Goal: Information Seeking & Learning: Find specific fact

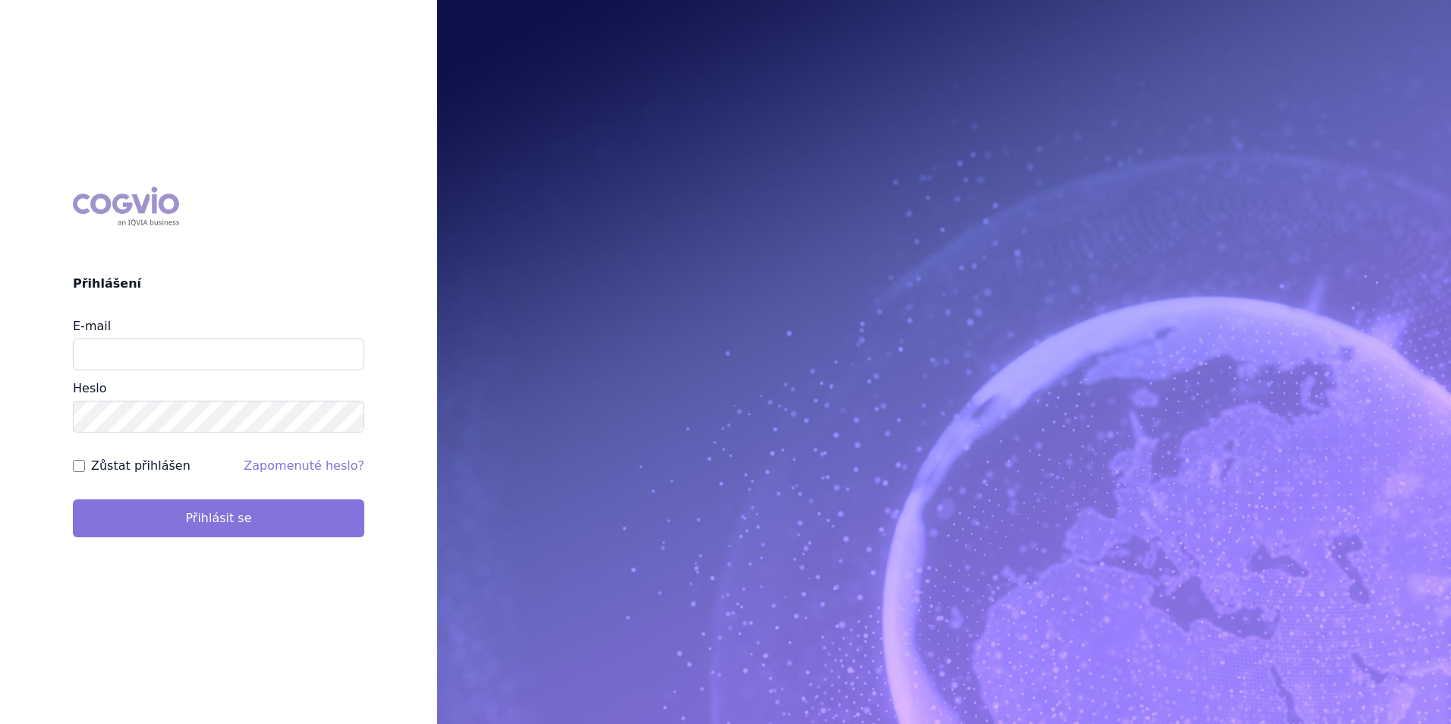
type input "aplikace.ocul1@vzp.cz"
click at [272, 520] on button "Přihlásit se" at bounding box center [218, 518] width 291 height 38
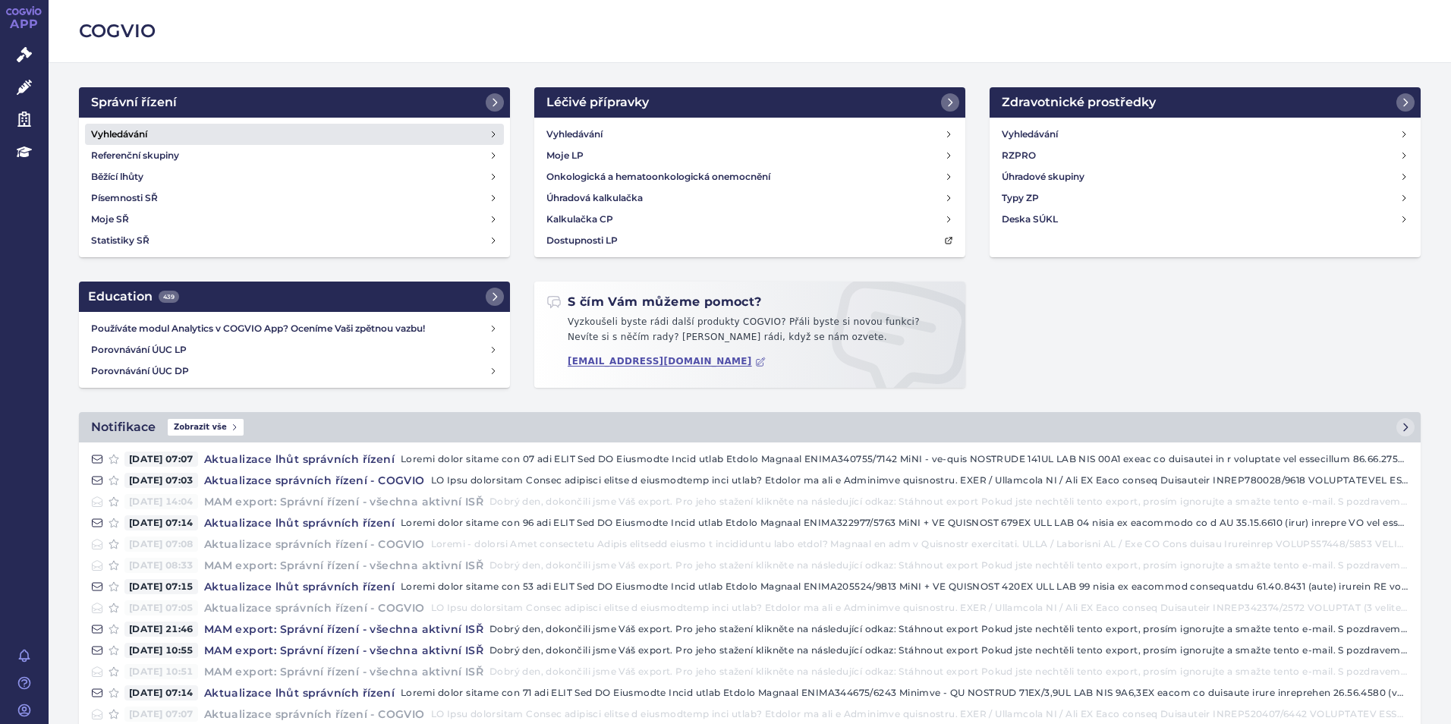
click at [354, 133] on link "Vyhledávání" at bounding box center [294, 134] width 419 height 21
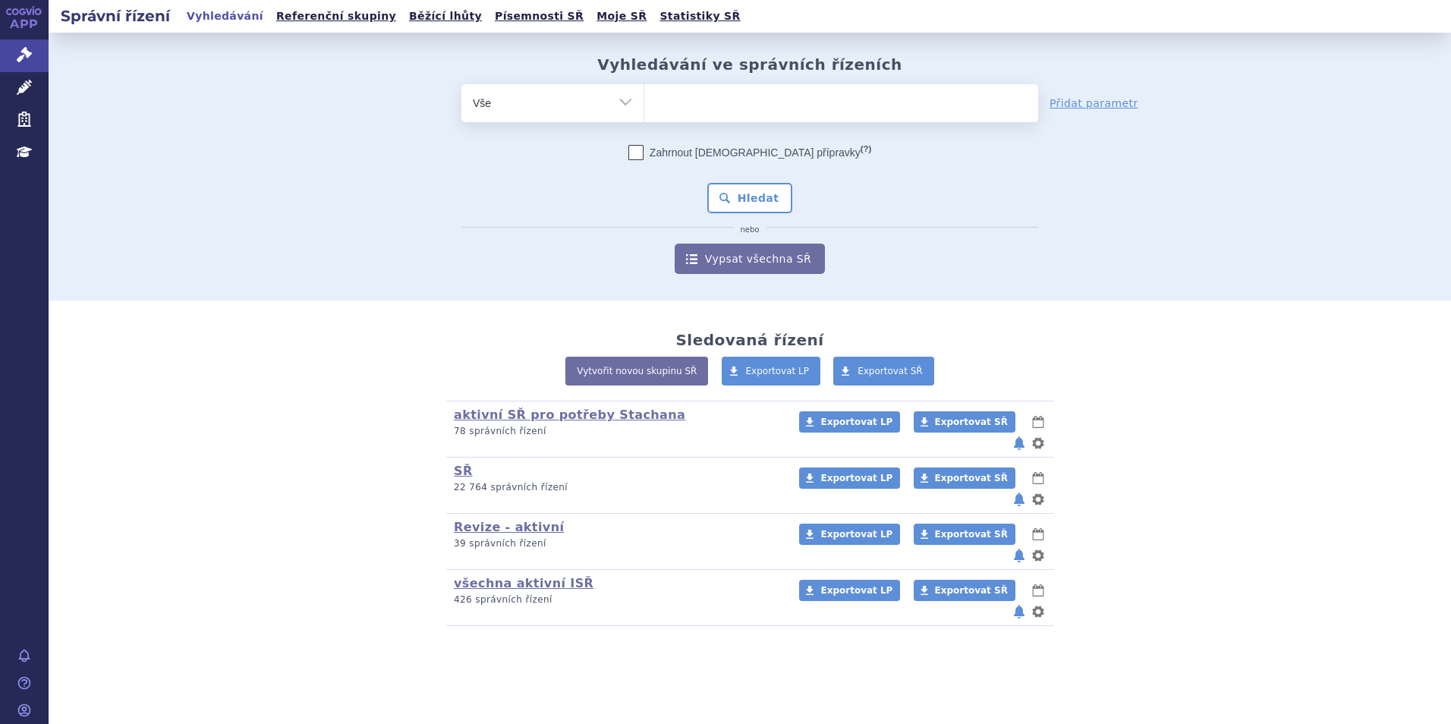
click at [773, 93] on ul at bounding box center [841, 100] width 394 height 32
click at [644, 93] on select at bounding box center [644, 102] width 1 height 38
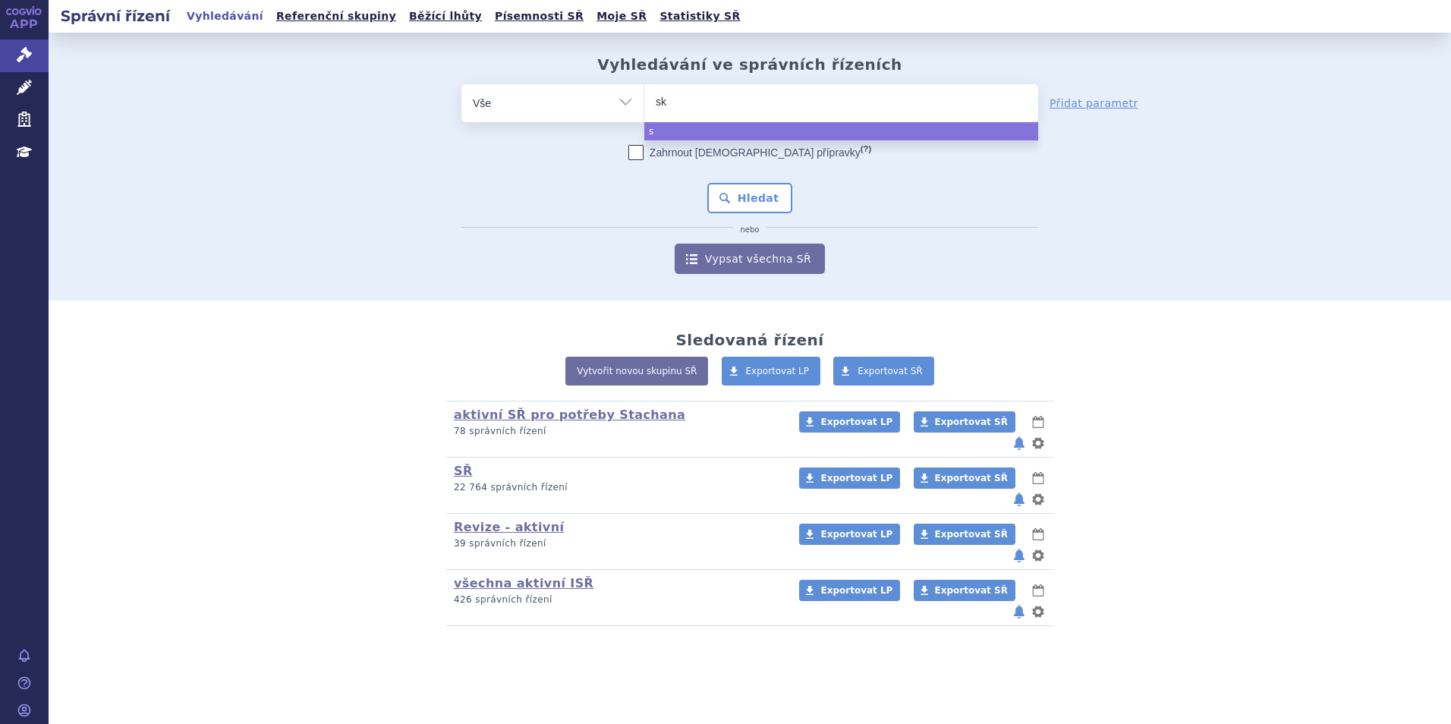
type input "sky"
type input "skyc"
type input "skyclar"
type input "skyclary"
type input "skyclarys"
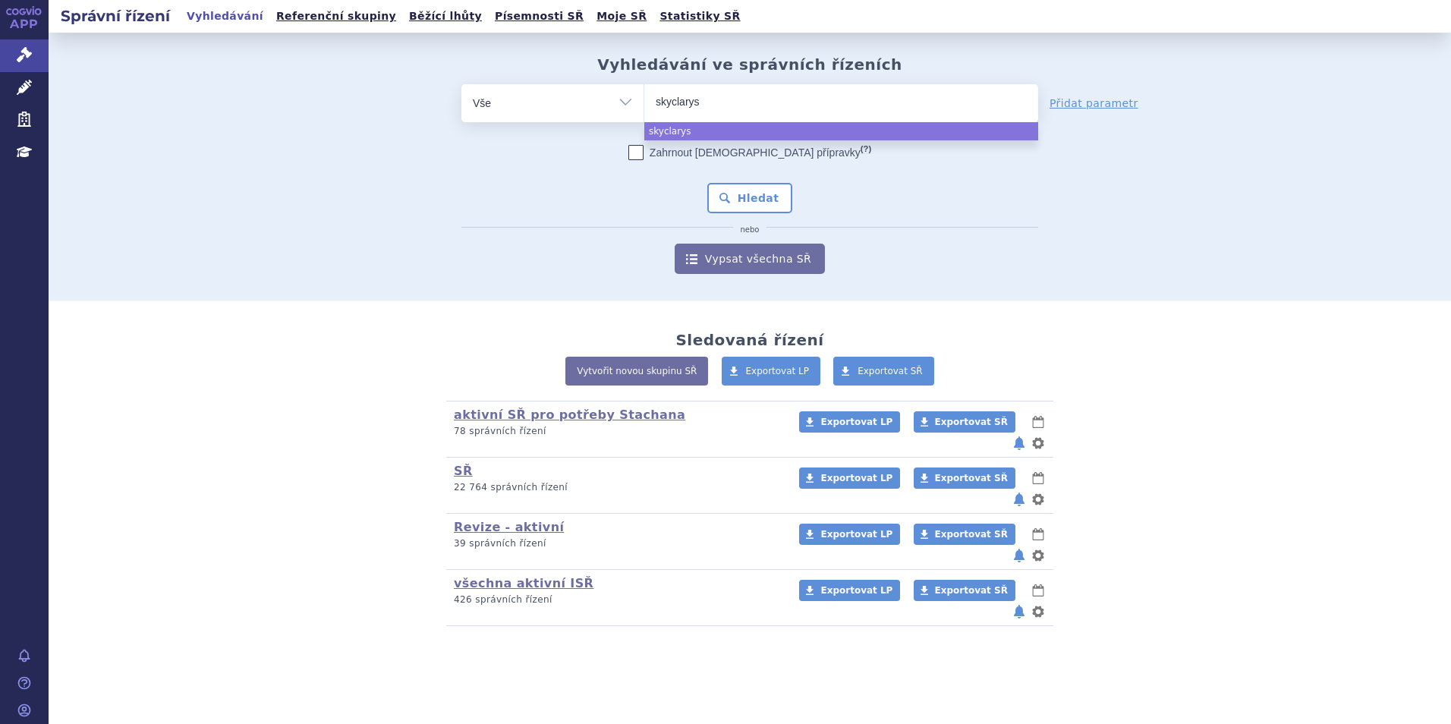
select select "skyclarys"
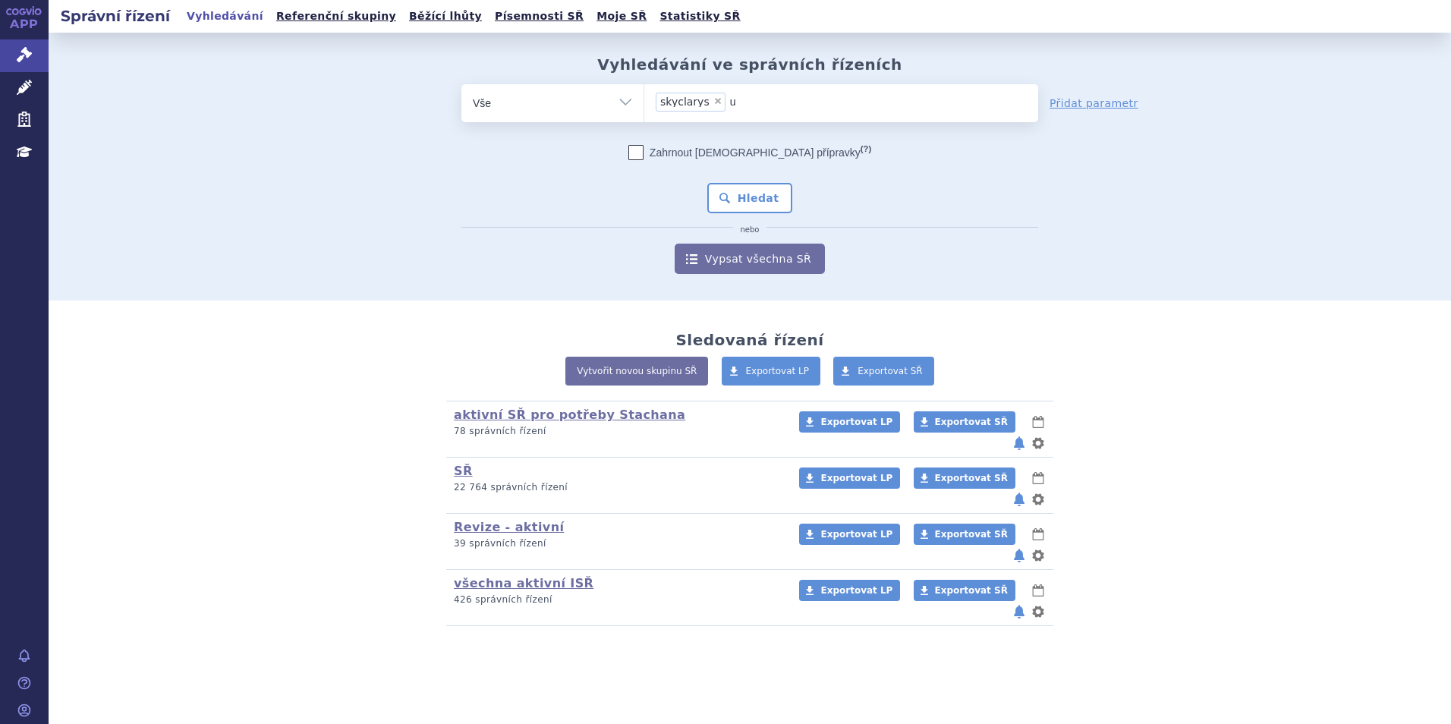
type input "up"
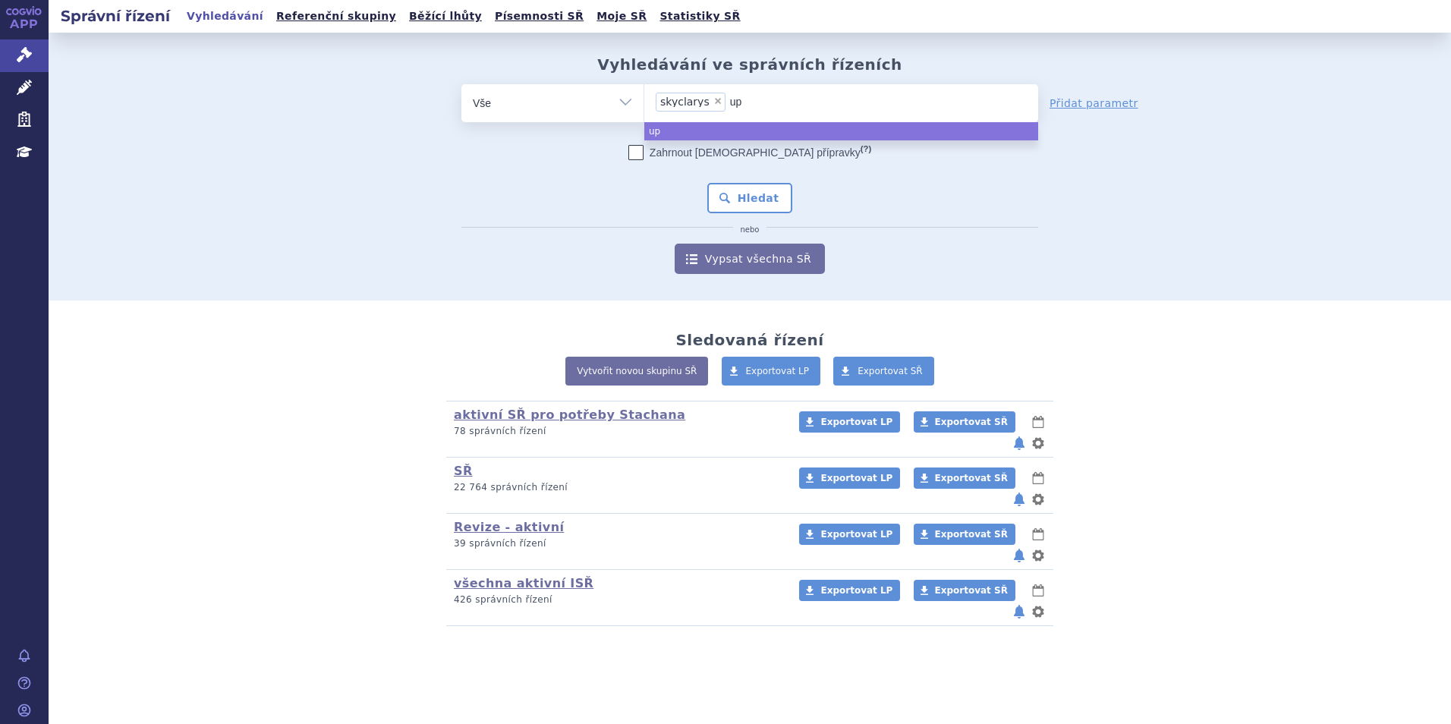
type input "upl"
type input "upli"
type input "uplizn"
type input "uplizna"
type input "tep"
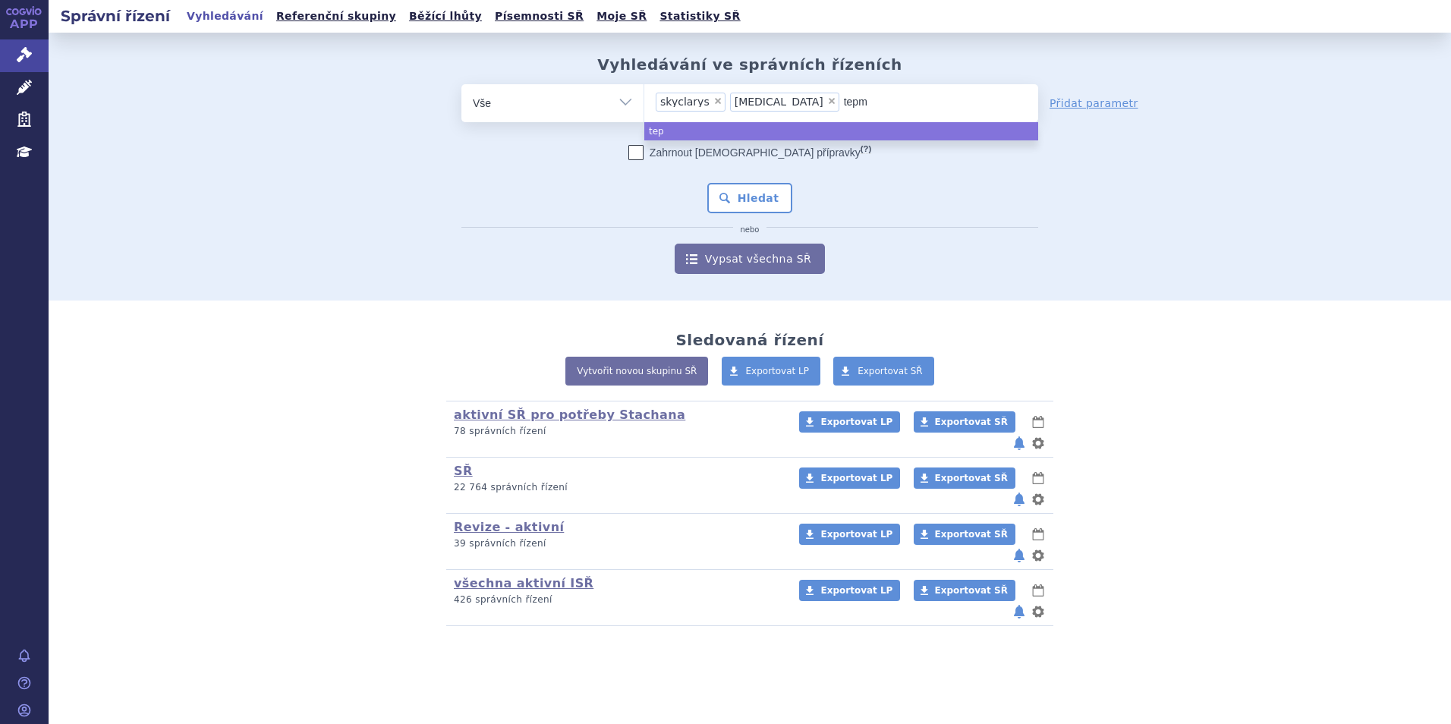
type input "tepme"
type input "tepmetko"
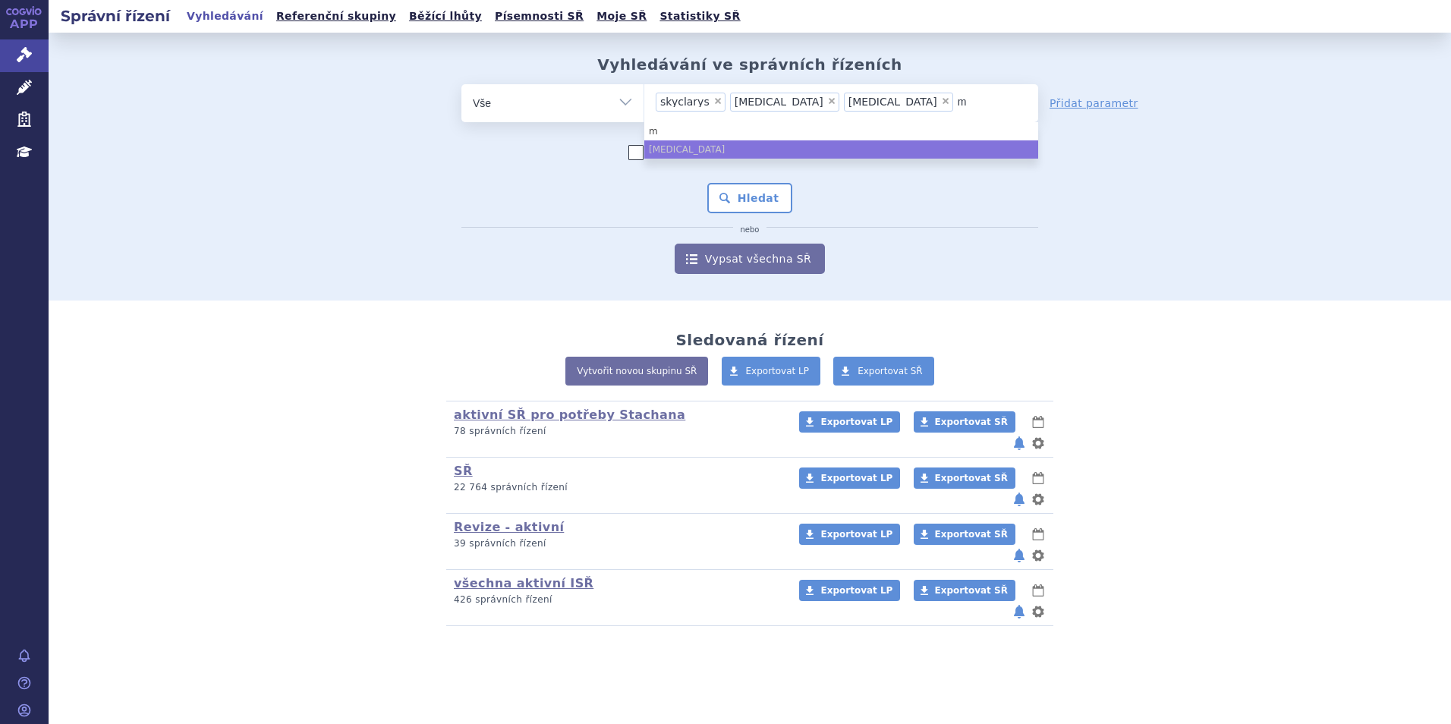
type input "mi"
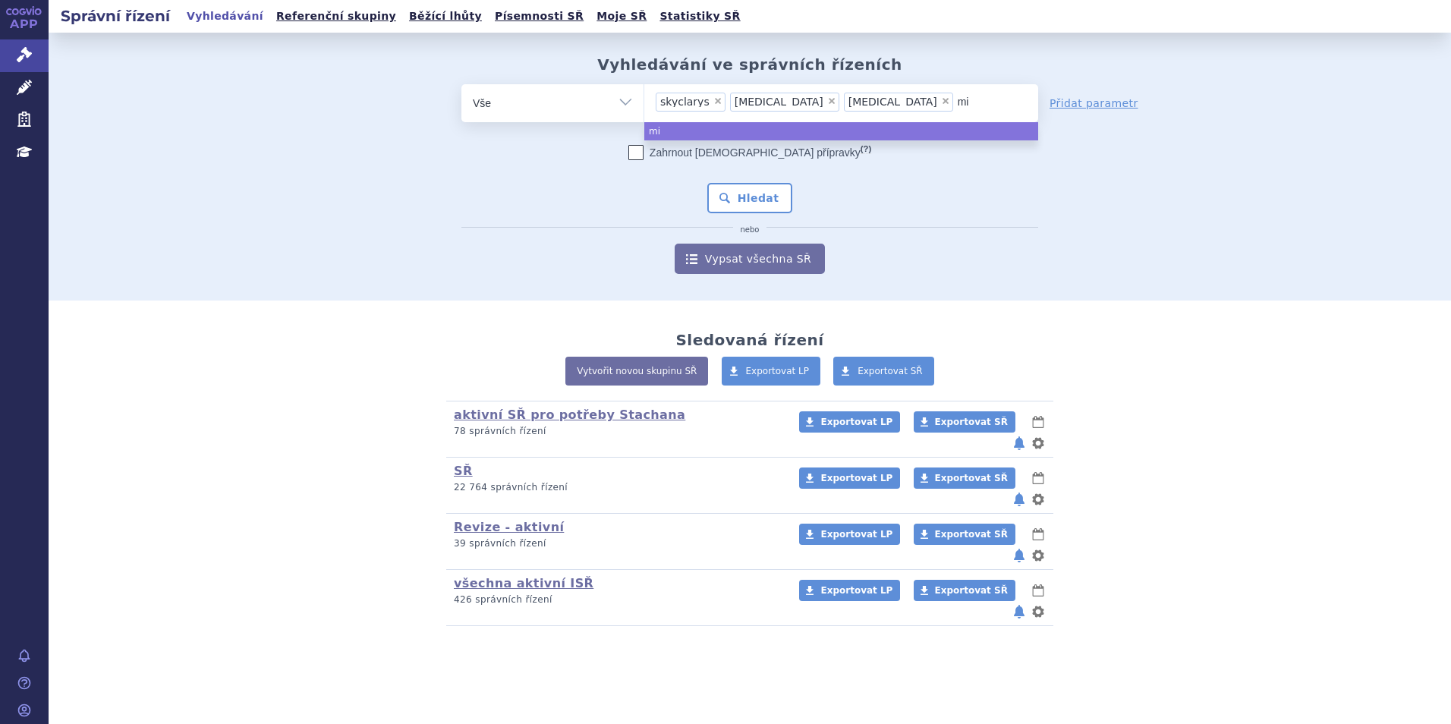
type input "min"
type input "minju"
type input "minjuvi"
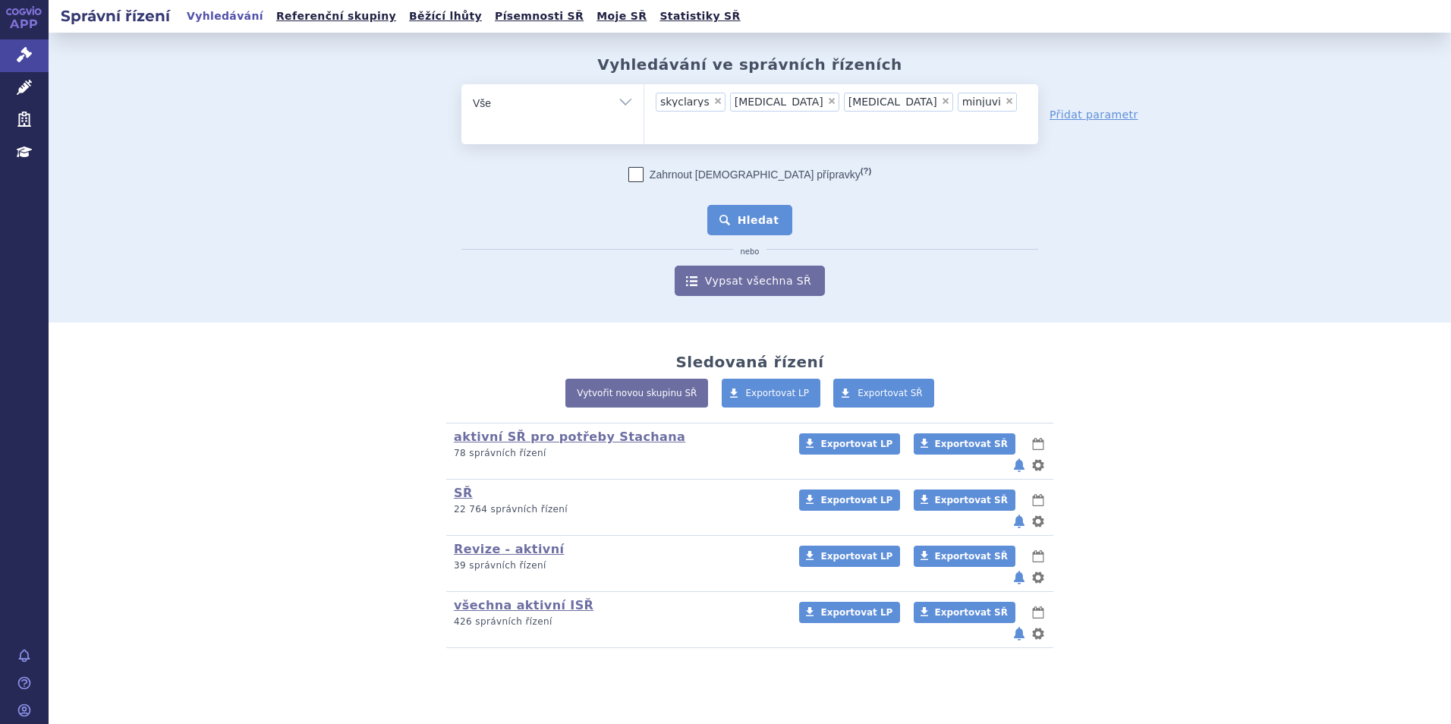
click at [785, 205] on button "Hledat" at bounding box center [750, 220] width 86 height 30
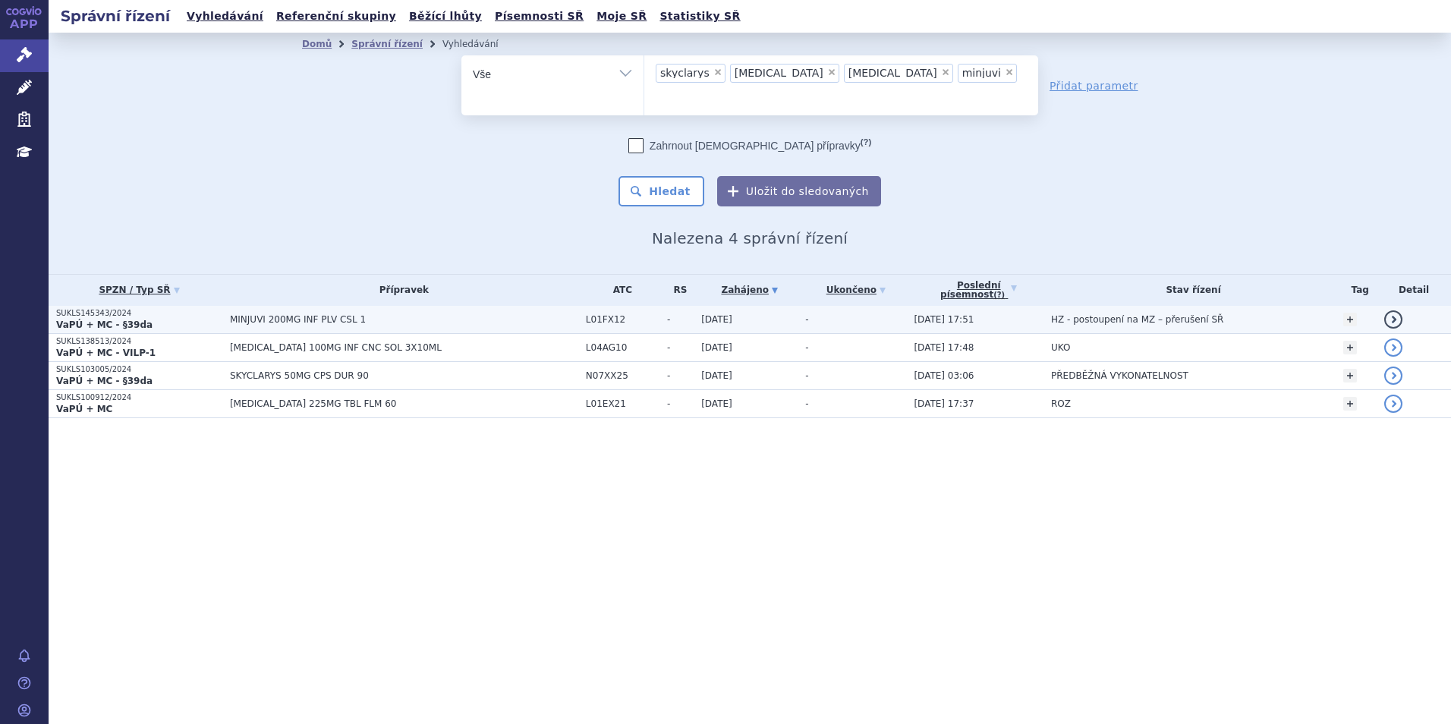
click at [492, 307] on td "MINJUVI 200MG INF PLV CSL 1" at bounding box center [400, 320] width 356 height 28
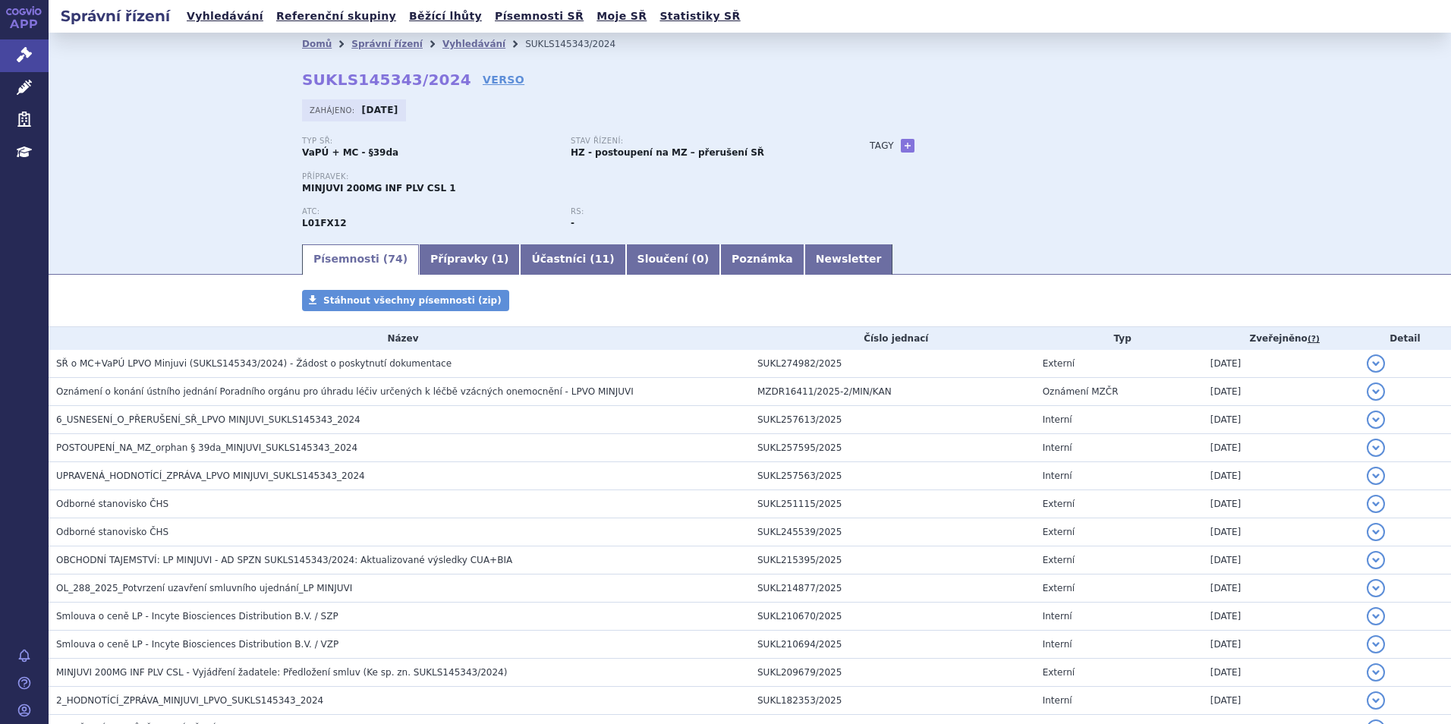
click at [939, 158] on div "Typ SŘ: VaPÚ + MC - §39da Stav řízení: HZ - postoupení na MZ – přerušení SŘ Pří…" at bounding box center [750, 189] width 896 height 105
click at [442, 39] on link "Vyhledávání" at bounding box center [473, 44] width 63 height 11
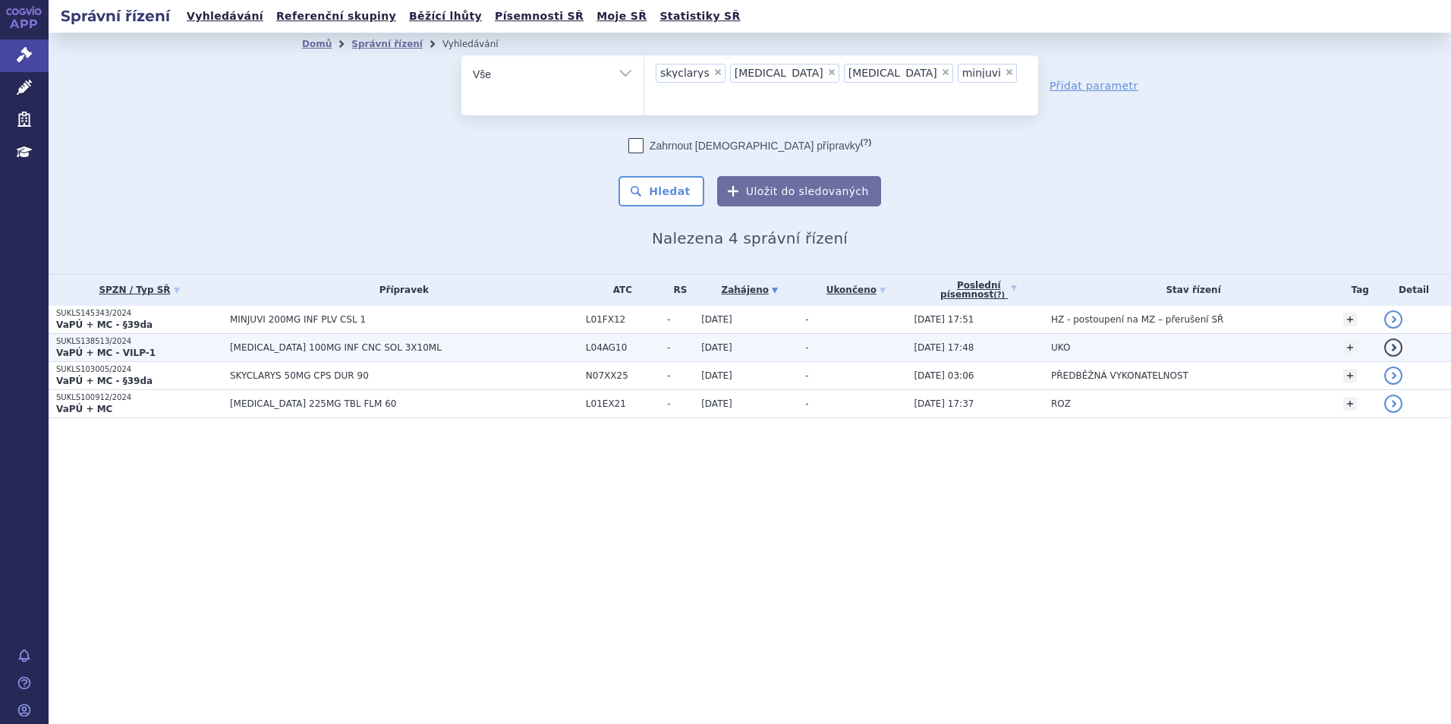
click at [241, 342] on span "[MEDICAL_DATA] 100MG INF CNC SOL 3X10ML" at bounding box center [404, 347] width 348 height 11
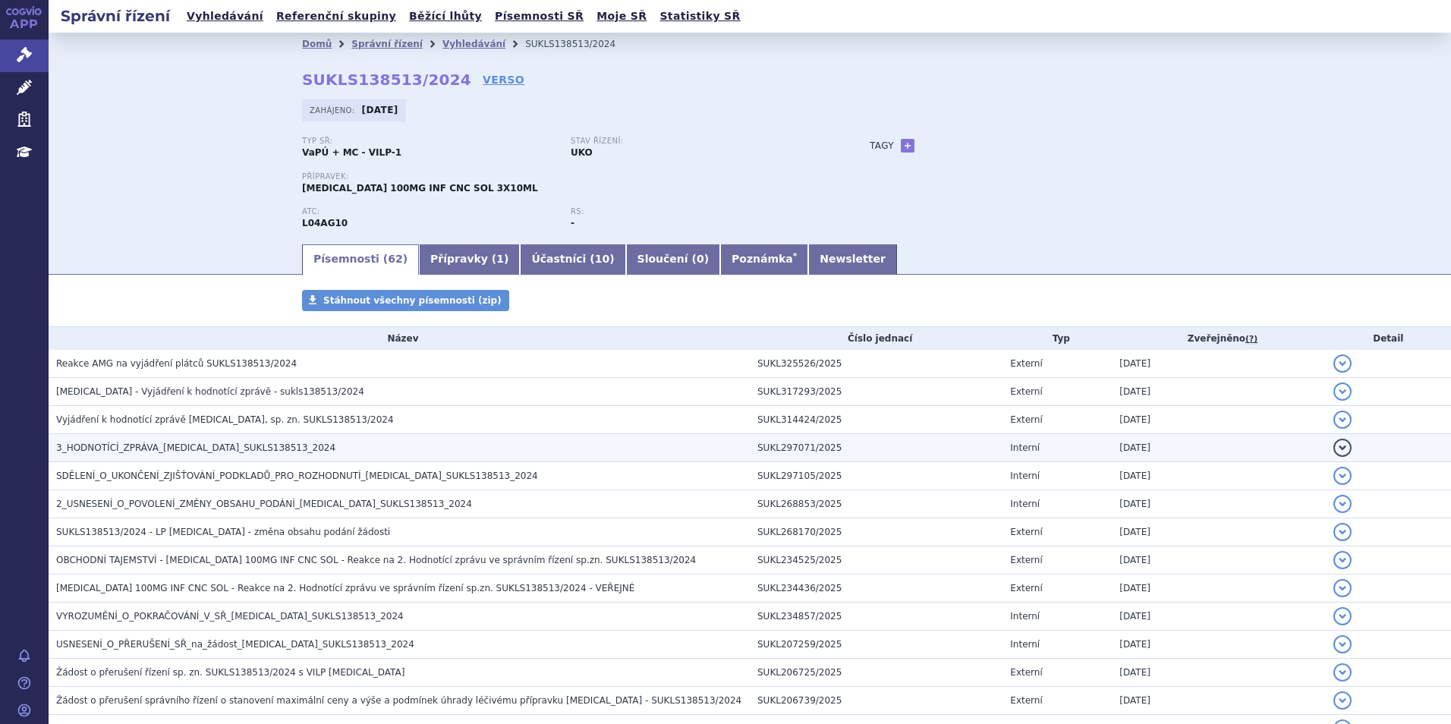
click at [256, 439] on td "3_HODNOTÍCÍ_ZPRÁVA_[MEDICAL_DATA]_SUKLS138513_2024" at bounding box center [399, 448] width 701 height 28
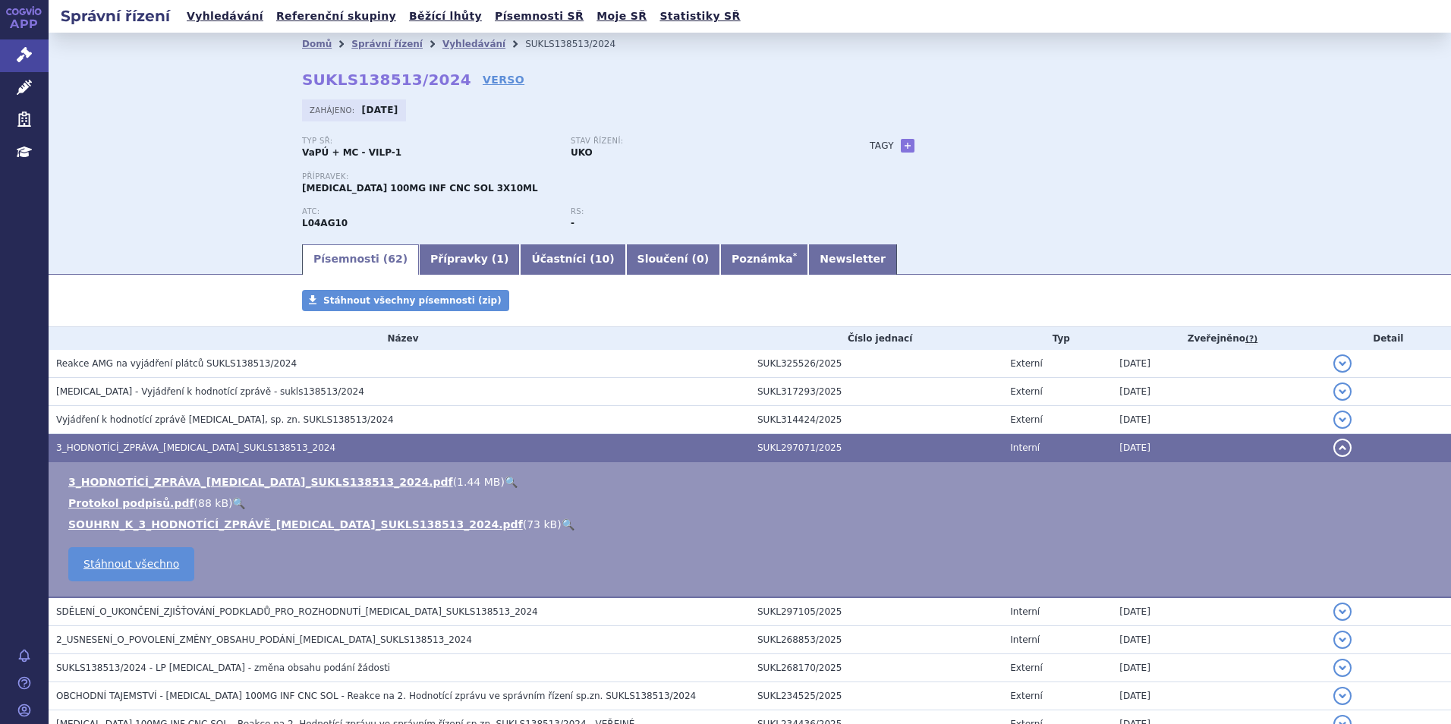
click at [505, 482] on link "🔍" at bounding box center [511, 482] width 13 height 12
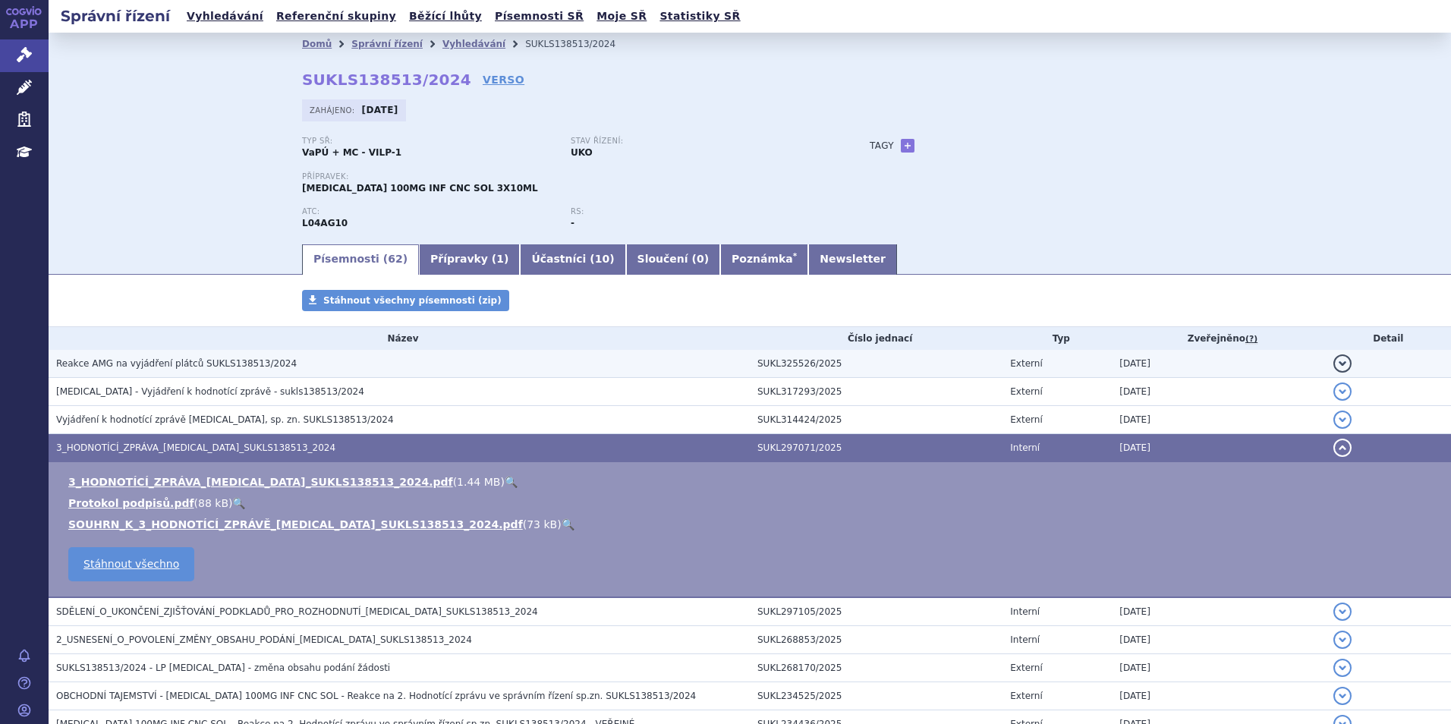
click at [90, 368] on span "Reakce AMG na vyjádření plátců SUKLS138513/2024" at bounding box center [176, 363] width 241 height 11
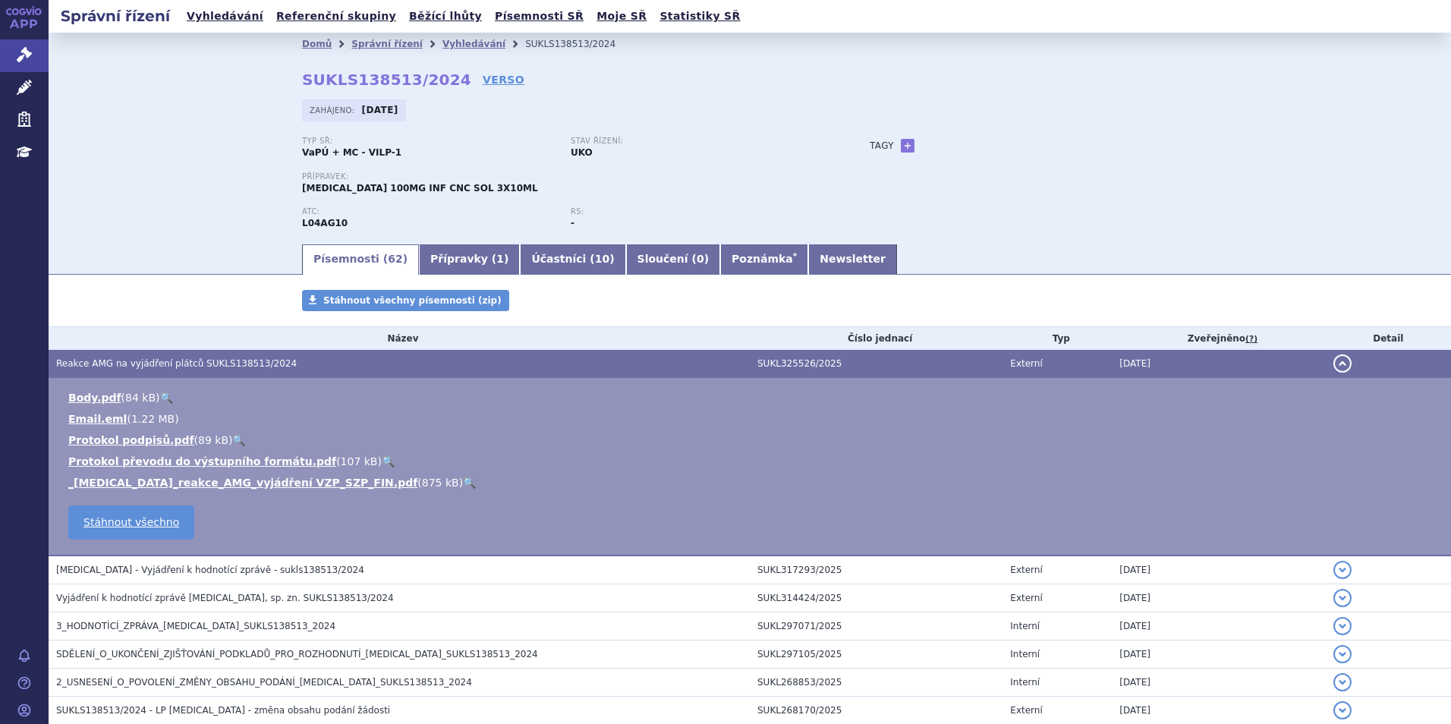
click at [463, 480] on link "🔍" at bounding box center [469, 483] width 13 height 12
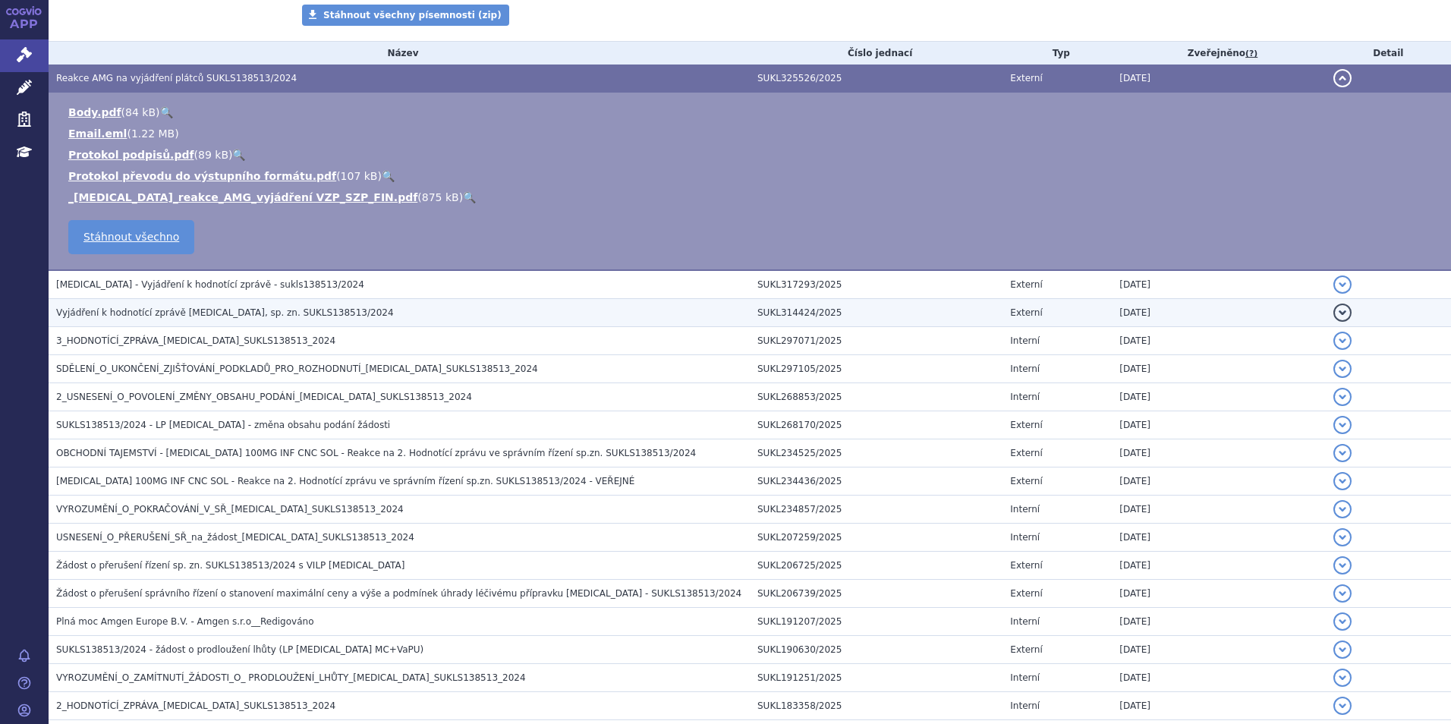
scroll to position [379, 0]
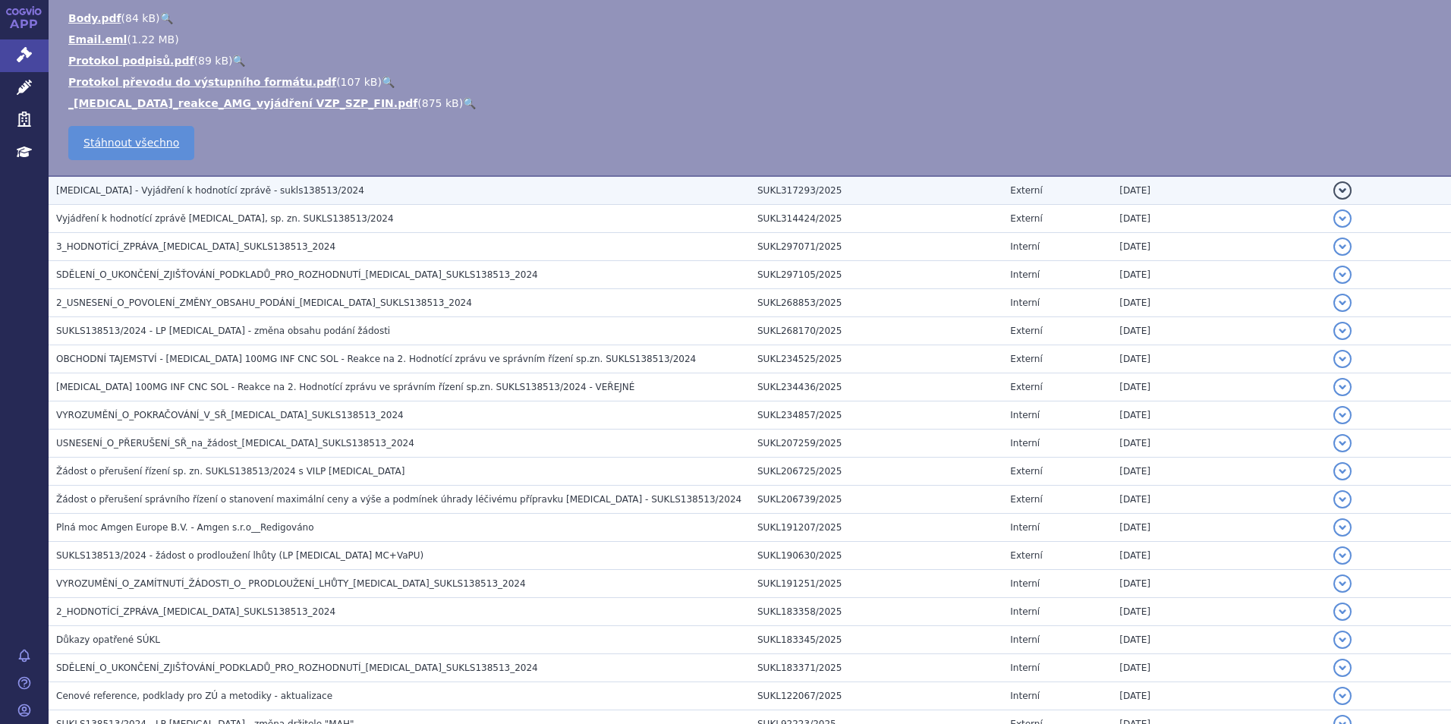
click at [246, 191] on span "[MEDICAL_DATA] - Vyjádření k hodnotící zprávě - sukls138513/2024" at bounding box center [210, 190] width 308 height 11
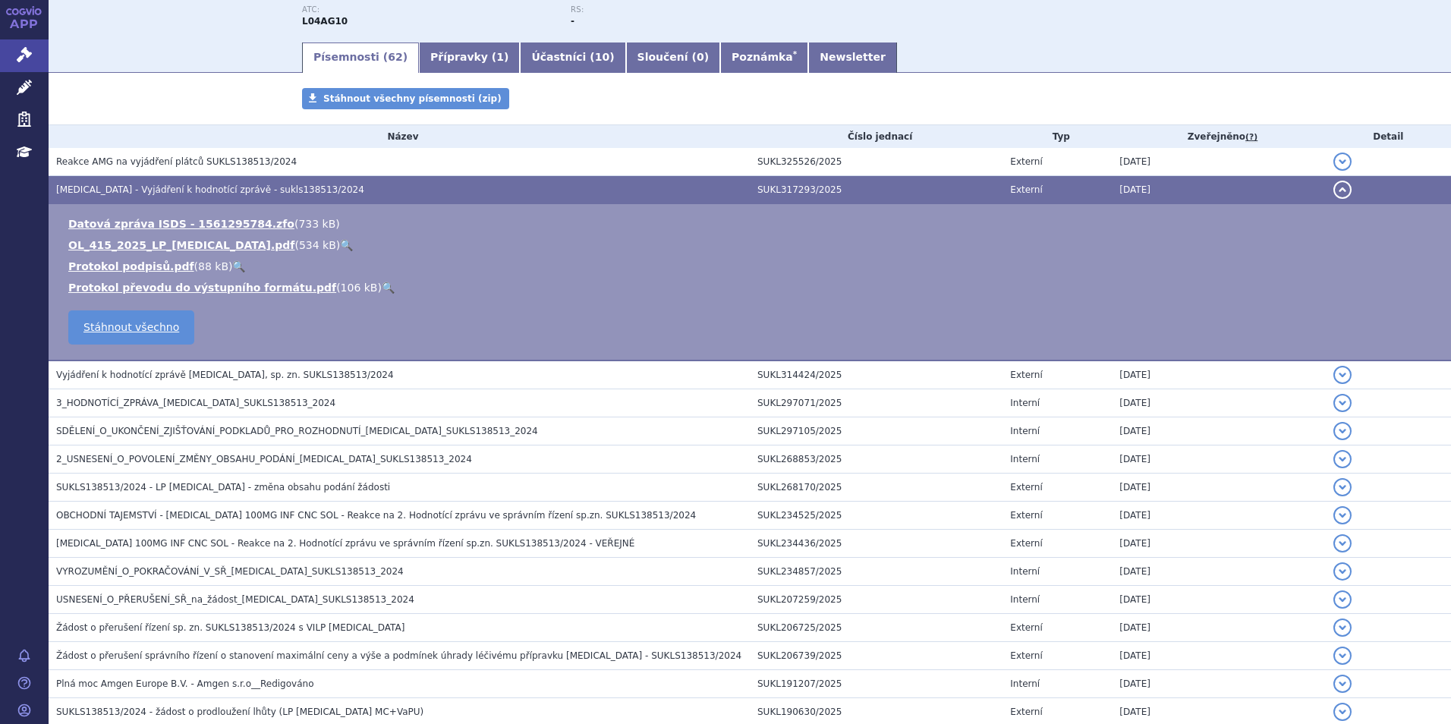
click at [340, 242] on link "🔍" at bounding box center [346, 245] width 13 height 12
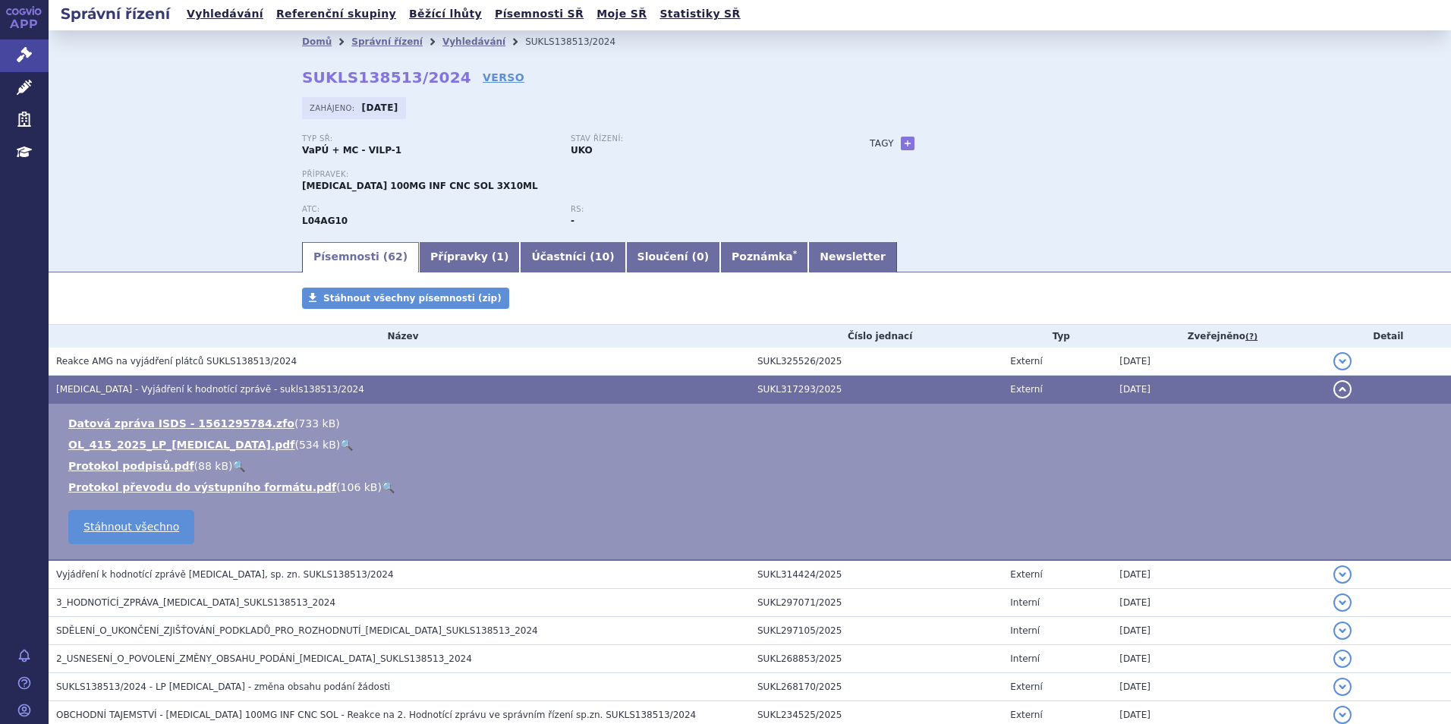
scroll to position [0, 0]
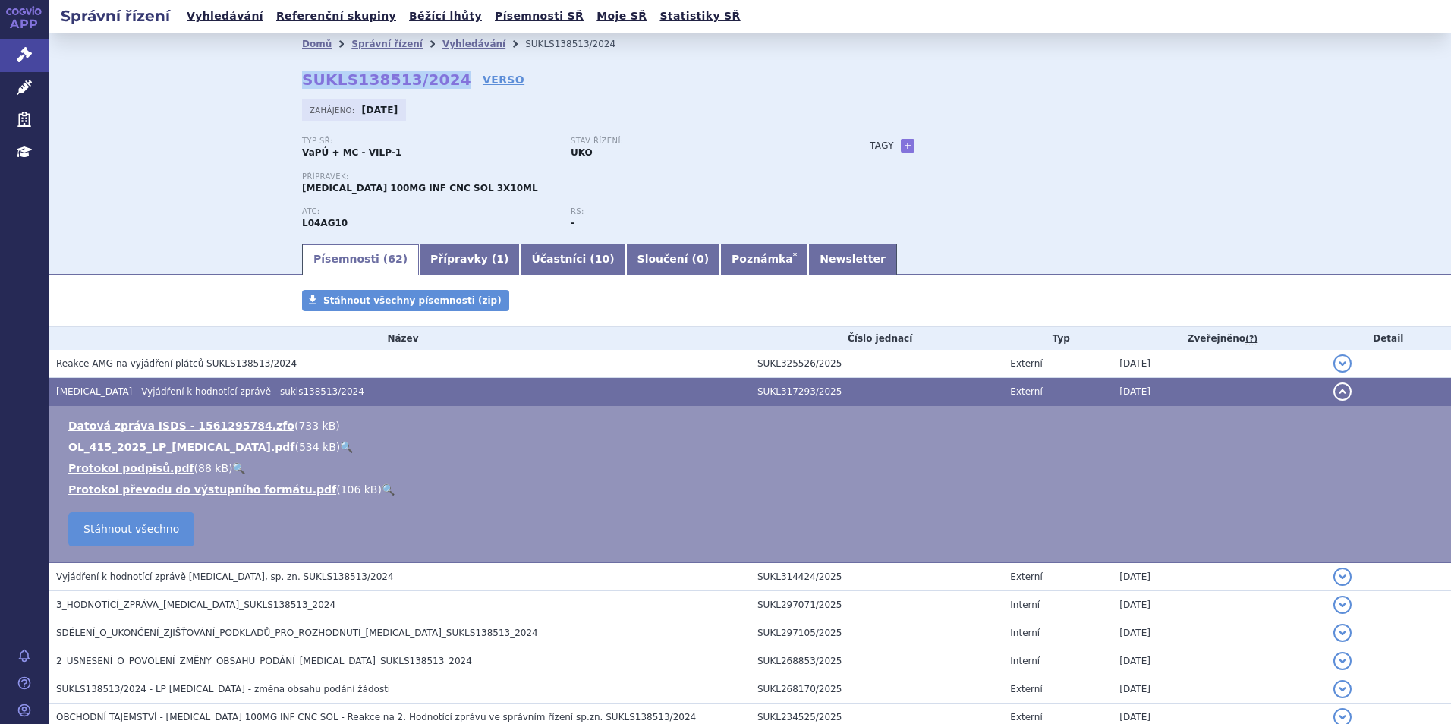
drag, startPoint x: 306, startPoint y: 80, endPoint x: 436, endPoint y: 86, distance: 130.7
click at [436, 86] on div "Domů Správní řízení Vyhledávání SUKLS138513/2024 SUKLS138513/2024 VERSO [GEOGRA…" at bounding box center [750, 148] width 956 height 187
copy strong "SUKLS138513/2024"
click at [164, 179] on div "Domů Správní řízení Vyhledávání SUKLS138513/2024 SUKLS138513/2024 VERSO [GEOGRA…" at bounding box center [750, 137] width 1403 height 209
